Goal: Find specific page/section: Find specific page/section

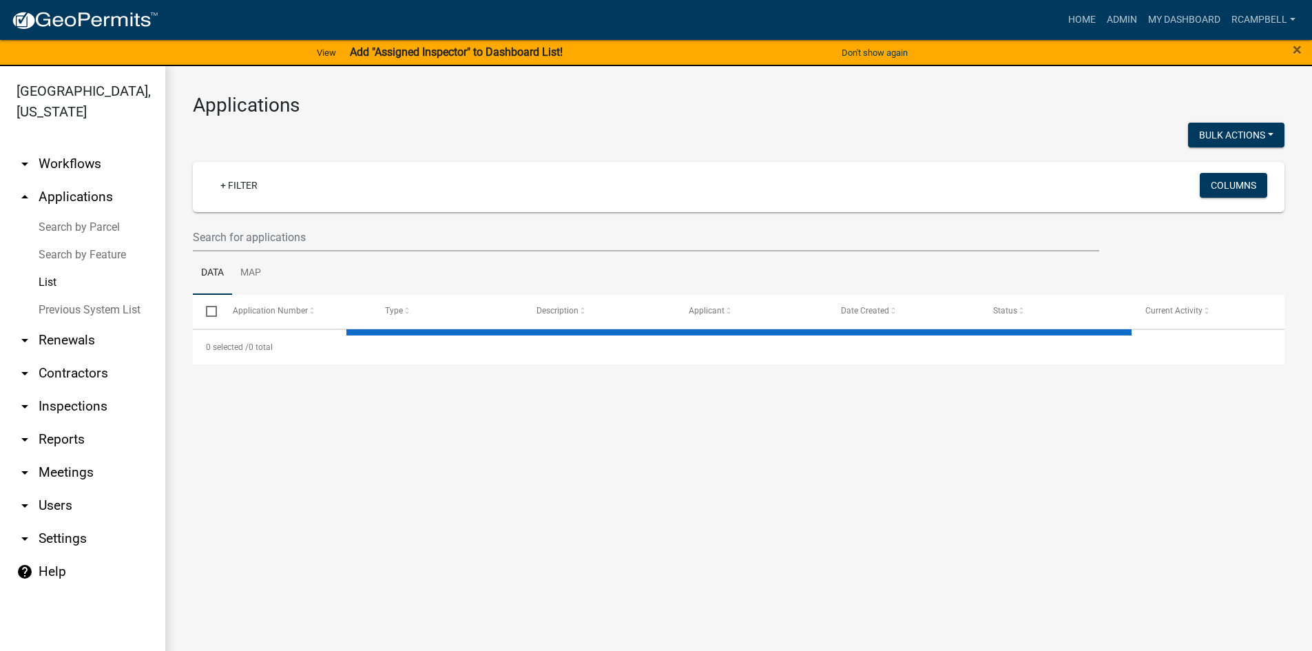
select select "3: 100"
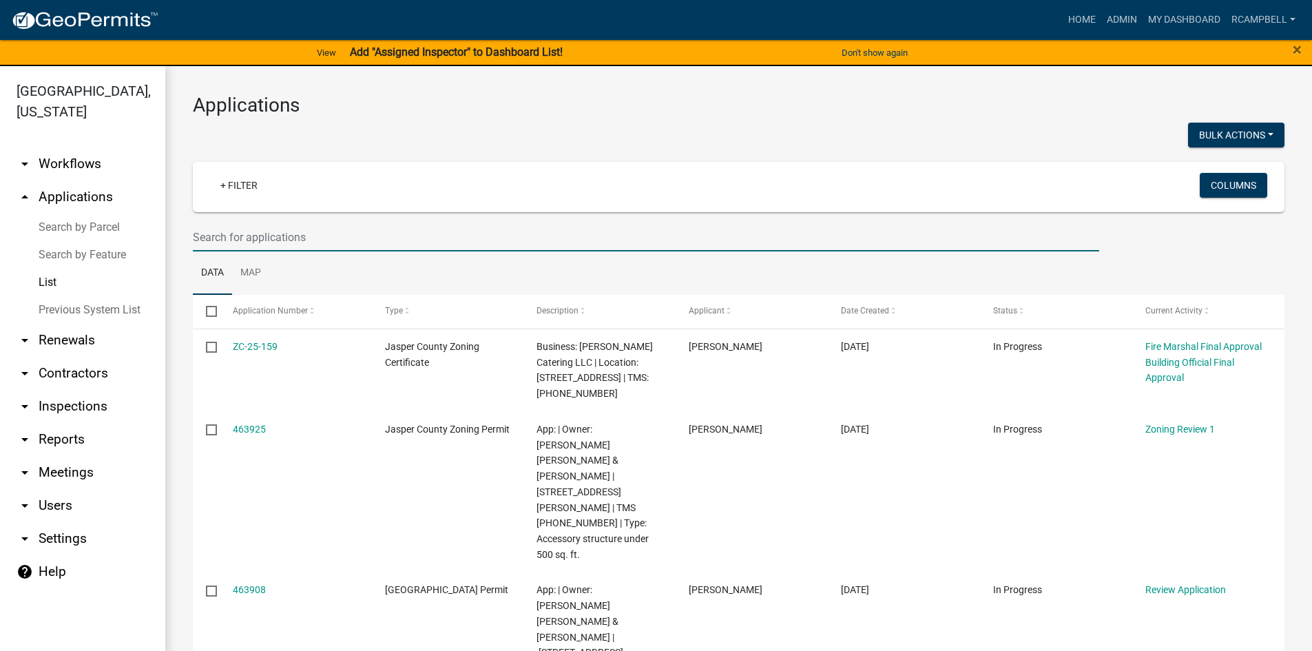
click at [267, 239] on input "text" at bounding box center [646, 237] width 907 height 28
type input "b"
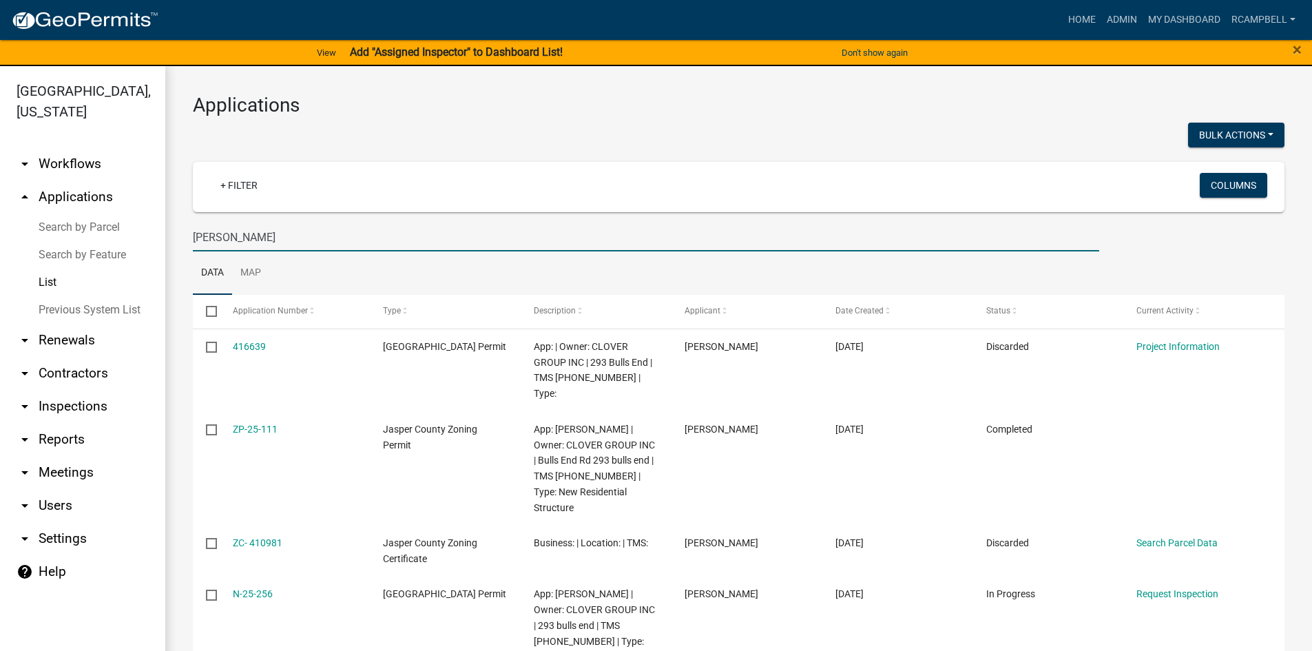
drag, startPoint x: 303, startPoint y: 243, endPoint x: 274, endPoint y: 238, distance: 29.3
click at [275, 238] on input "[PERSON_NAME]" at bounding box center [646, 237] width 907 height 28
type input "b"
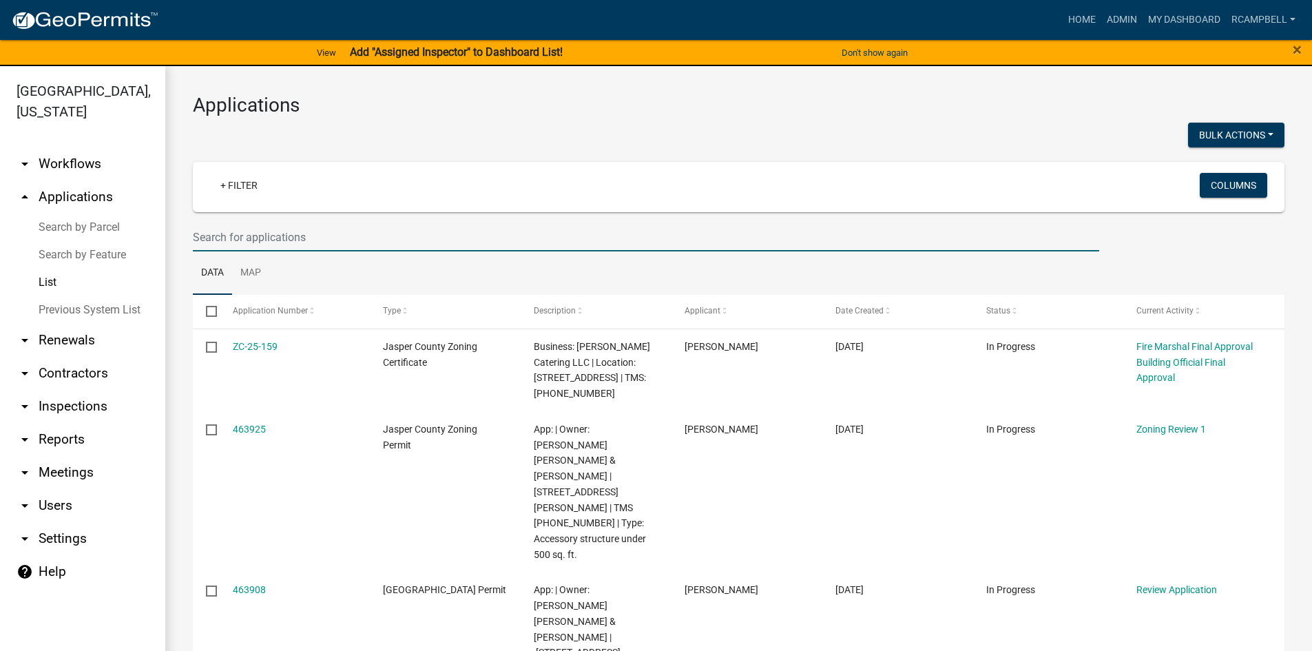
paste input "[STREET_ADDRESS]"
click at [350, 236] on input "[STREET_ADDRESS]" at bounding box center [646, 237] width 907 height 28
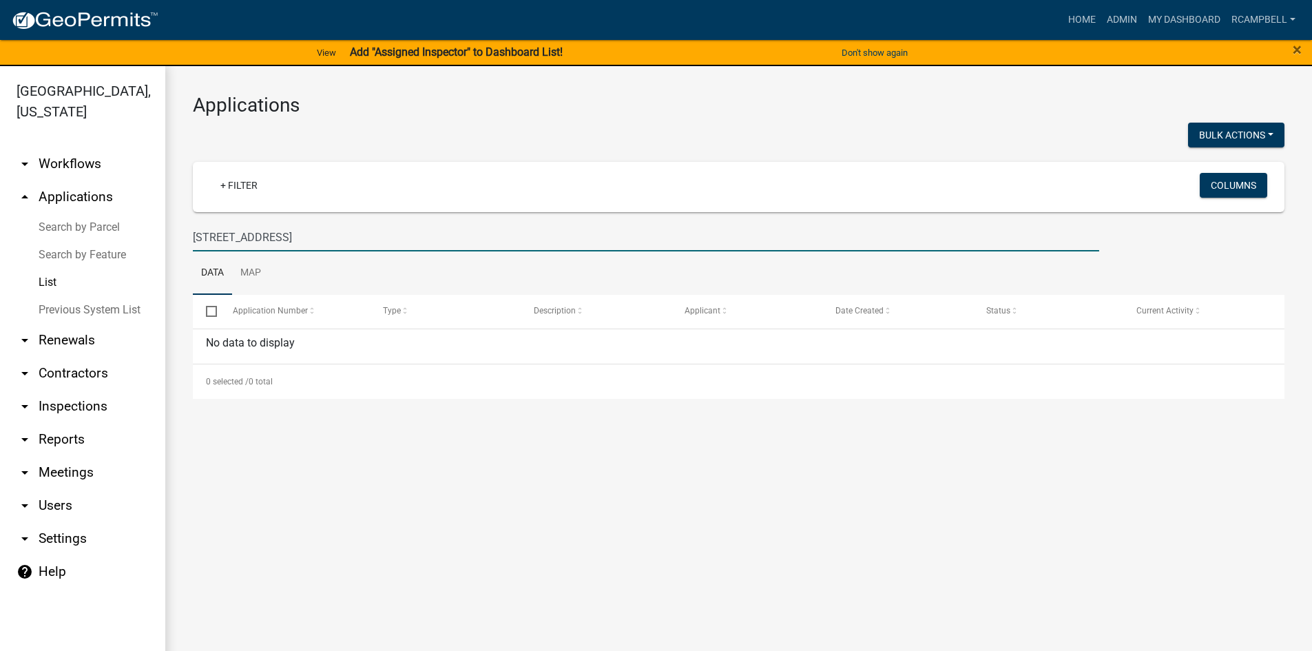
click at [350, 236] on input "[STREET_ADDRESS]" at bounding box center [646, 237] width 907 height 28
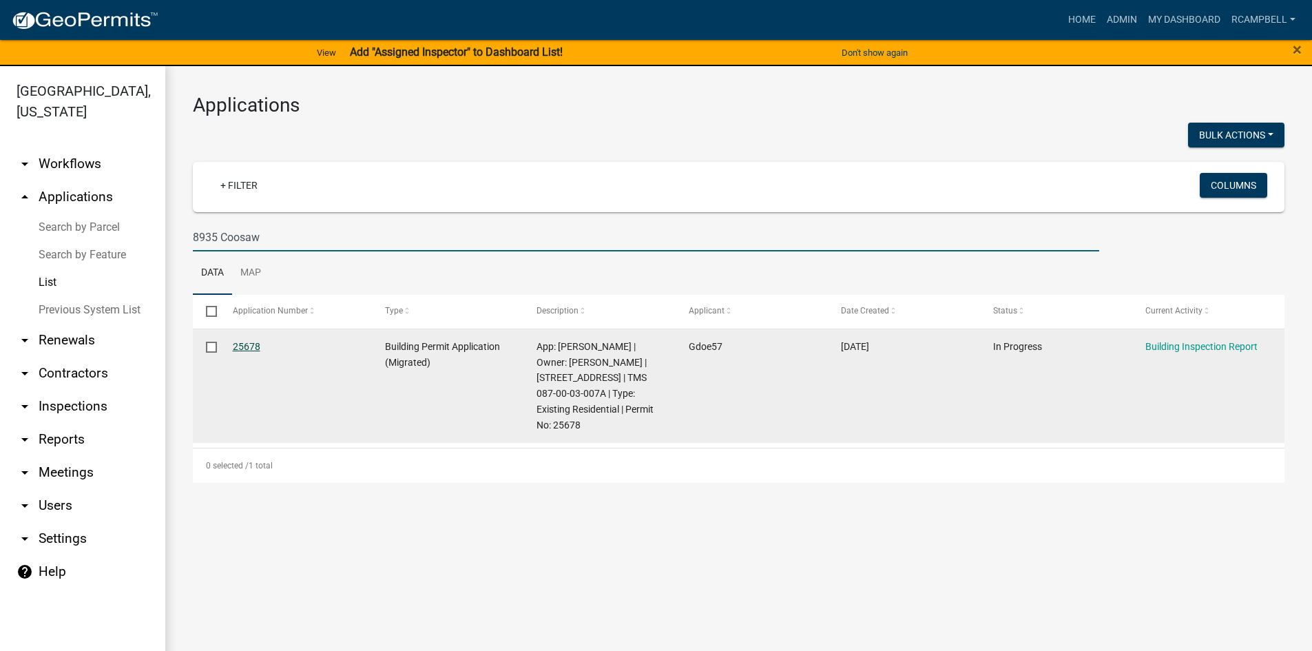
type input "8935 Coosaw"
click at [240, 344] on link "25678" at bounding box center [247, 346] width 28 height 11
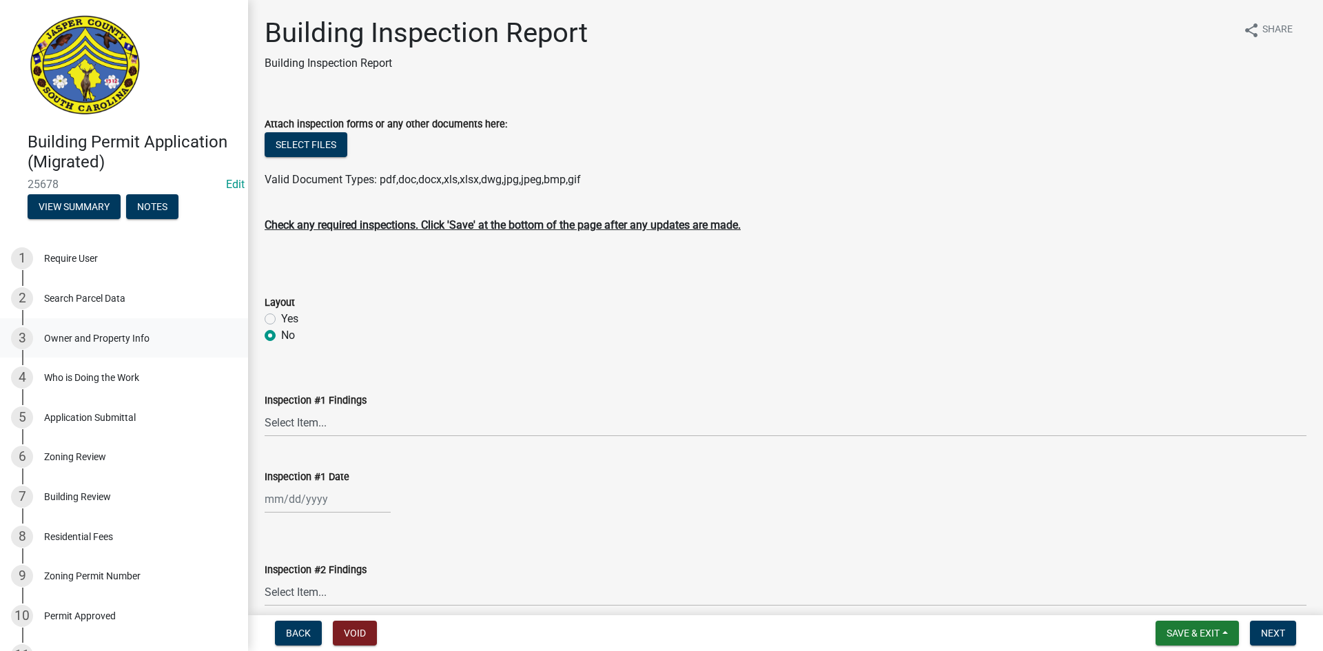
click at [92, 338] on div "Owner and Property Info" at bounding box center [96, 338] width 105 height 10
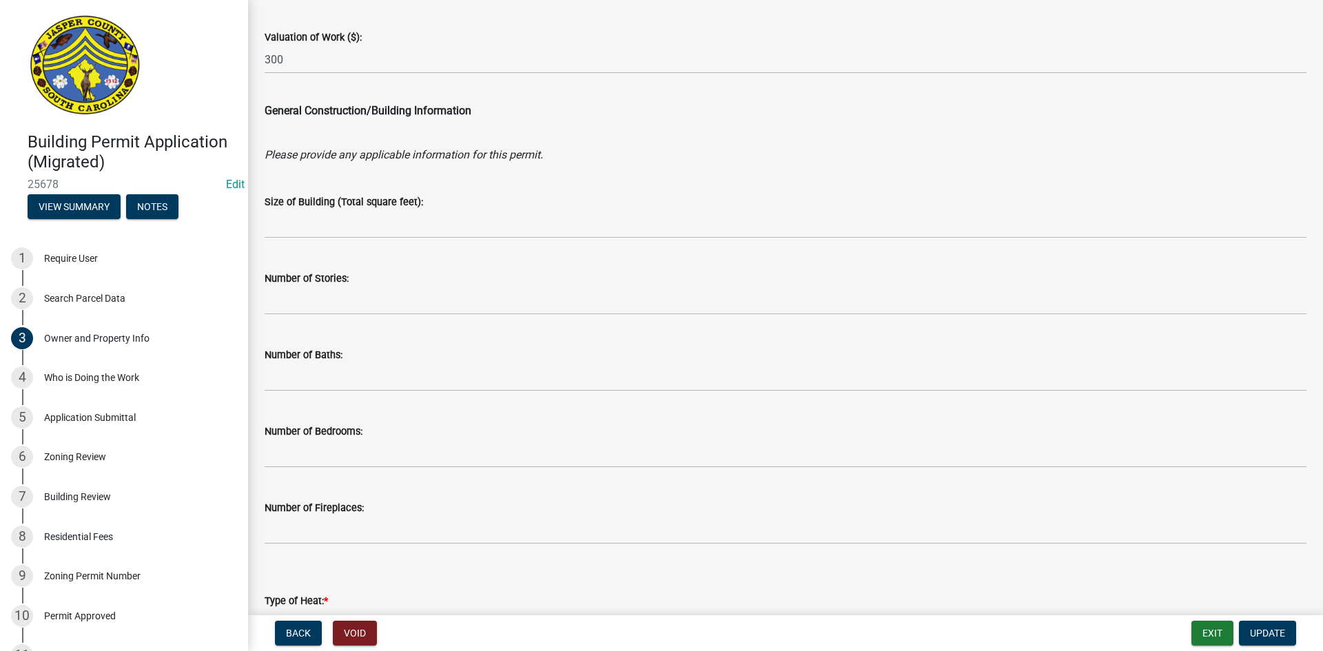
scroll to position [1929, 0]
